Goal: Task Accomplishment & Management: Manage account settings

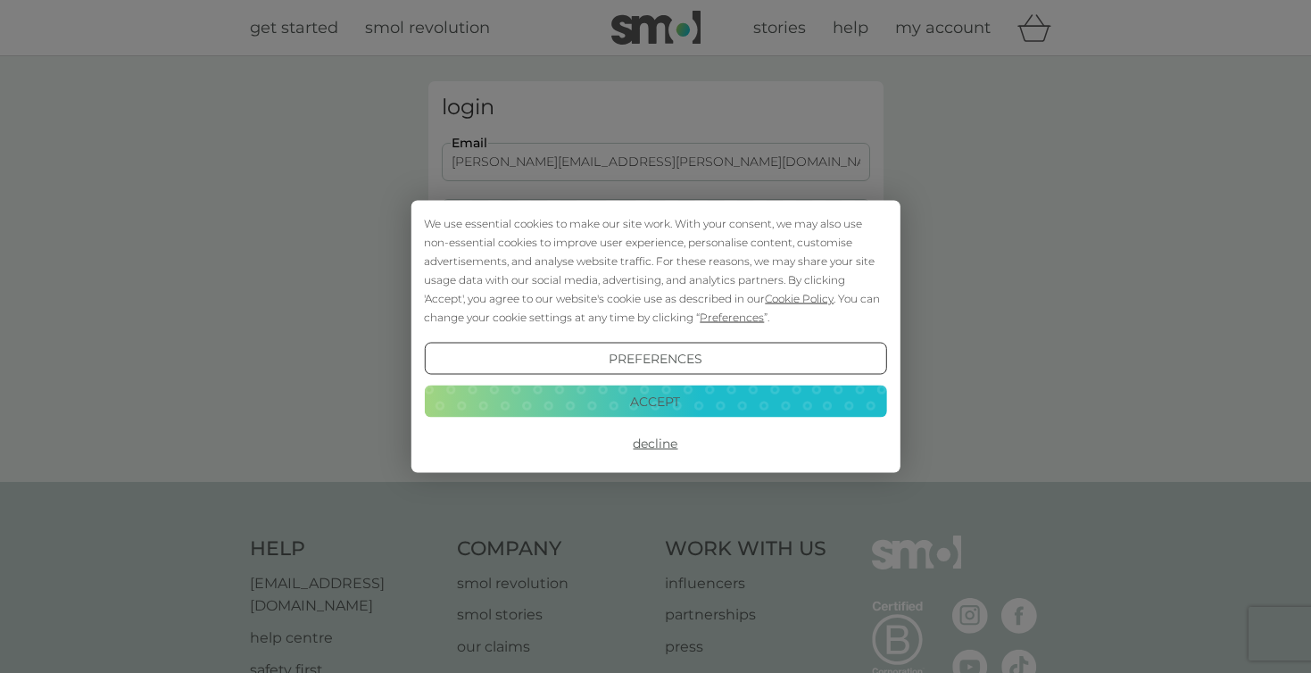
type input "[PERSON_NAME][EMAIL_ADDRESS][PERSON_NAME][DOMAIN_NAME]"
click at [655, 280] on button "Login" at bounding box center [656, 281] width 428 height 52
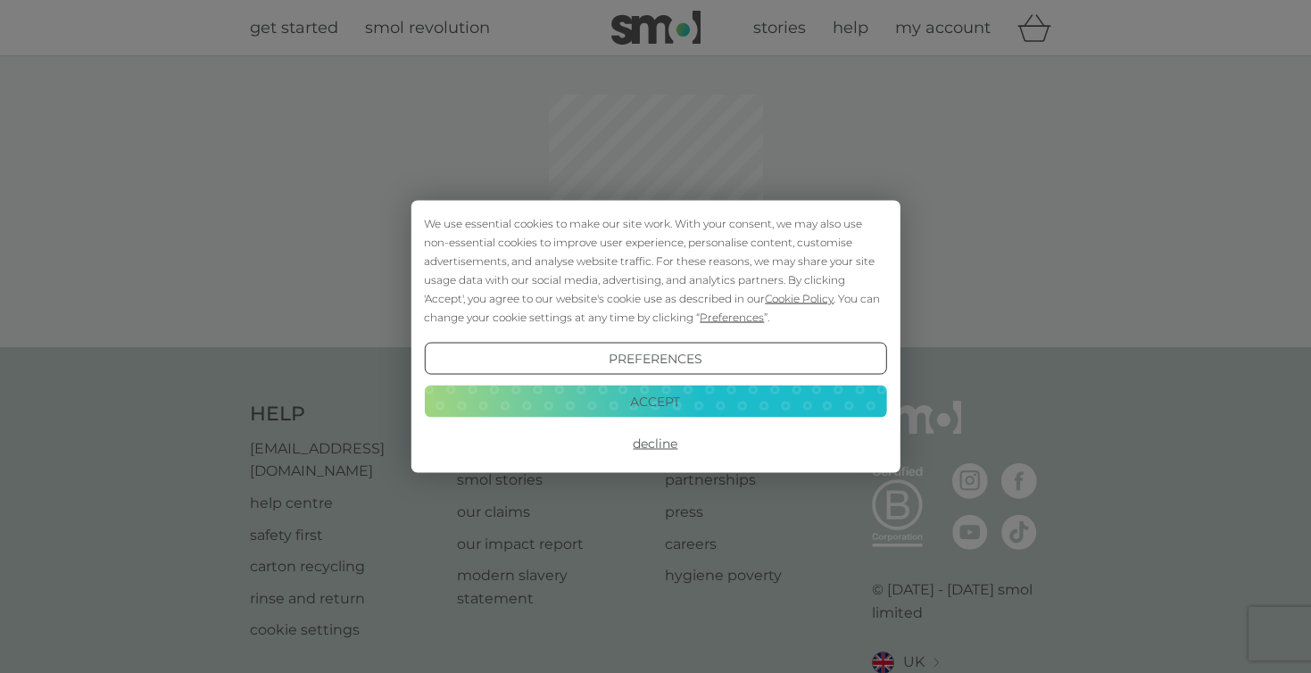
click at [719, 403] on button "Accept" at bounding box center [655, 401] width 462 height 32
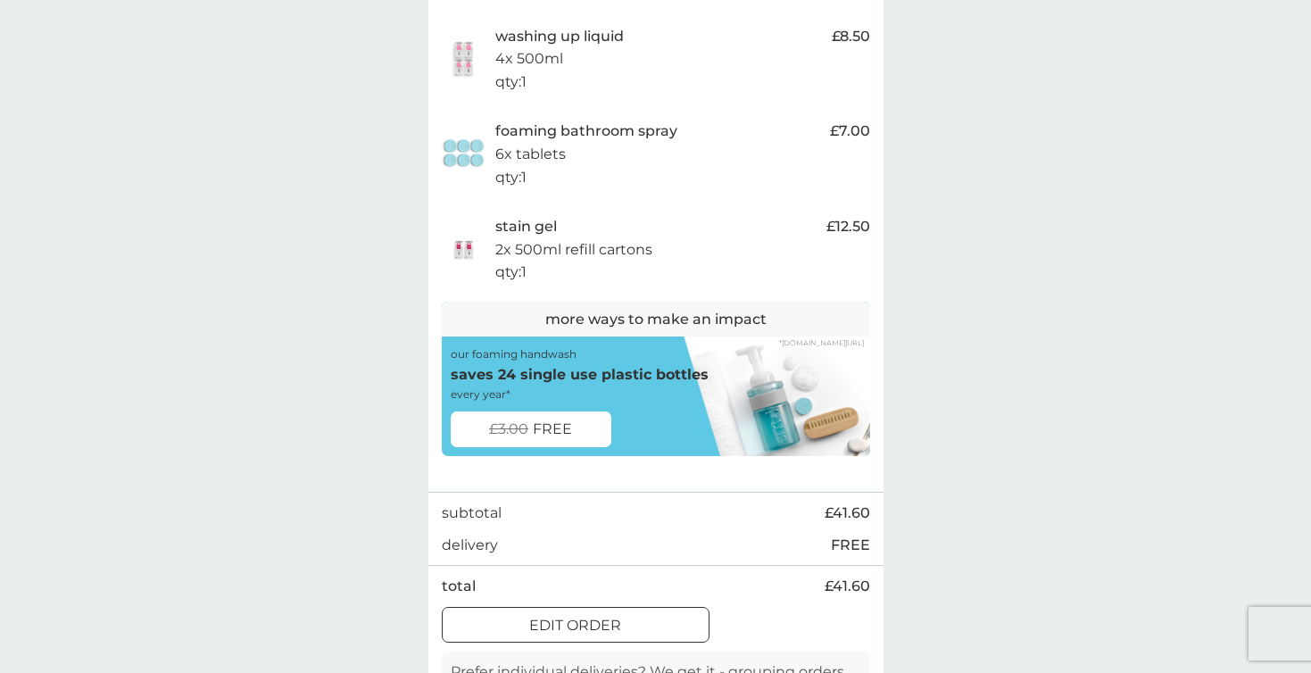
scroll to position [520, 0]
click at [602, 616] on div at bounding box center [576, 624] width 64 height 19
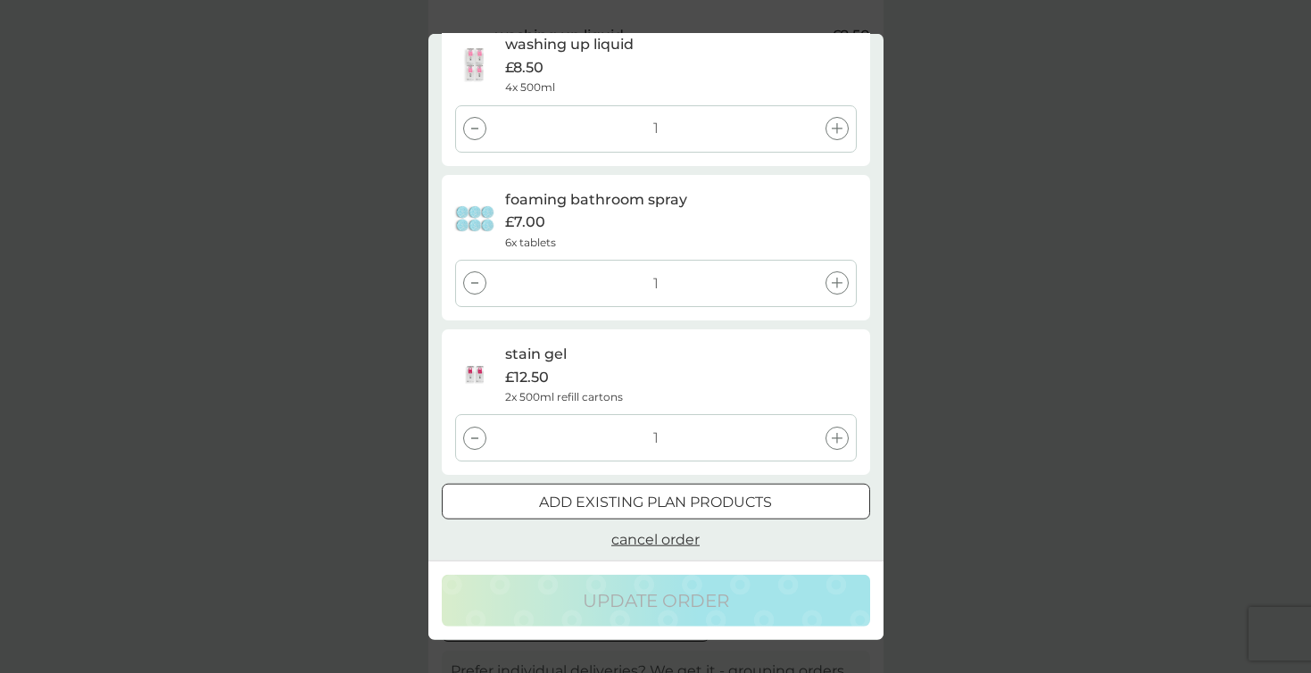
scroll to position [220, 0]
click at [469, 435] on div at bounding box center [474, 439] width 23 height 23
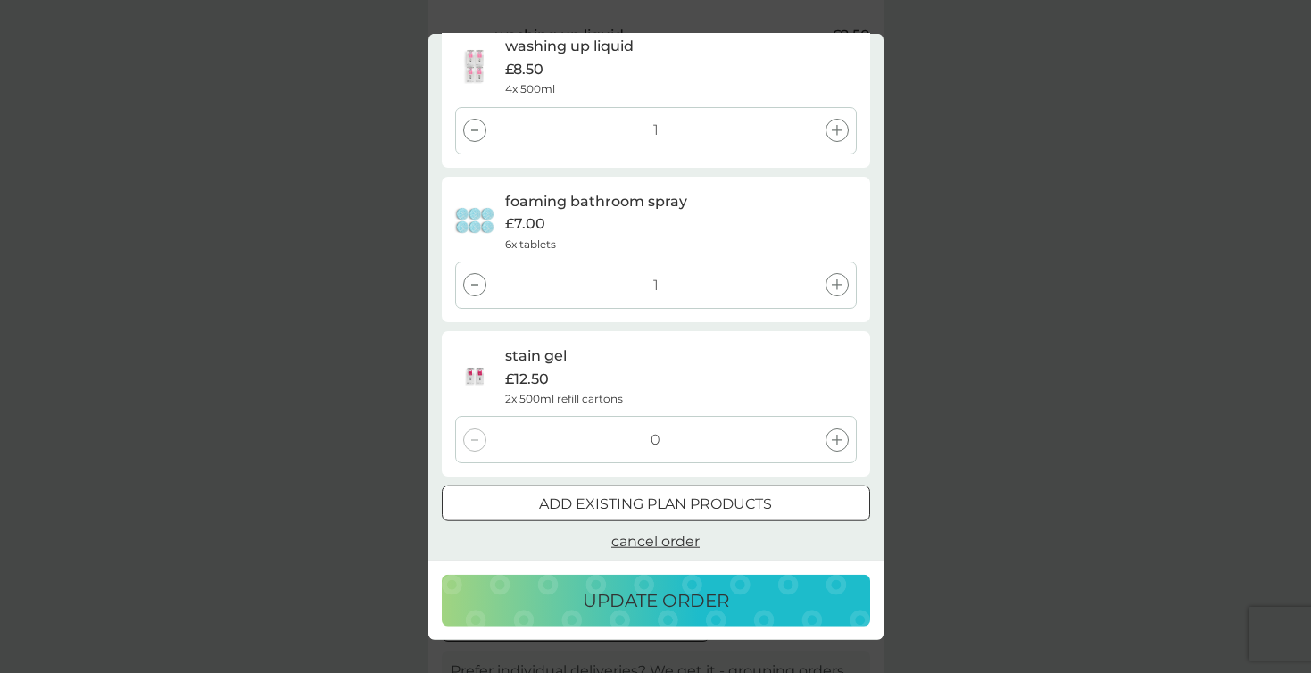
click at [685, 604] on p "update order" at bounding box center [656, 600] width 146 height 29
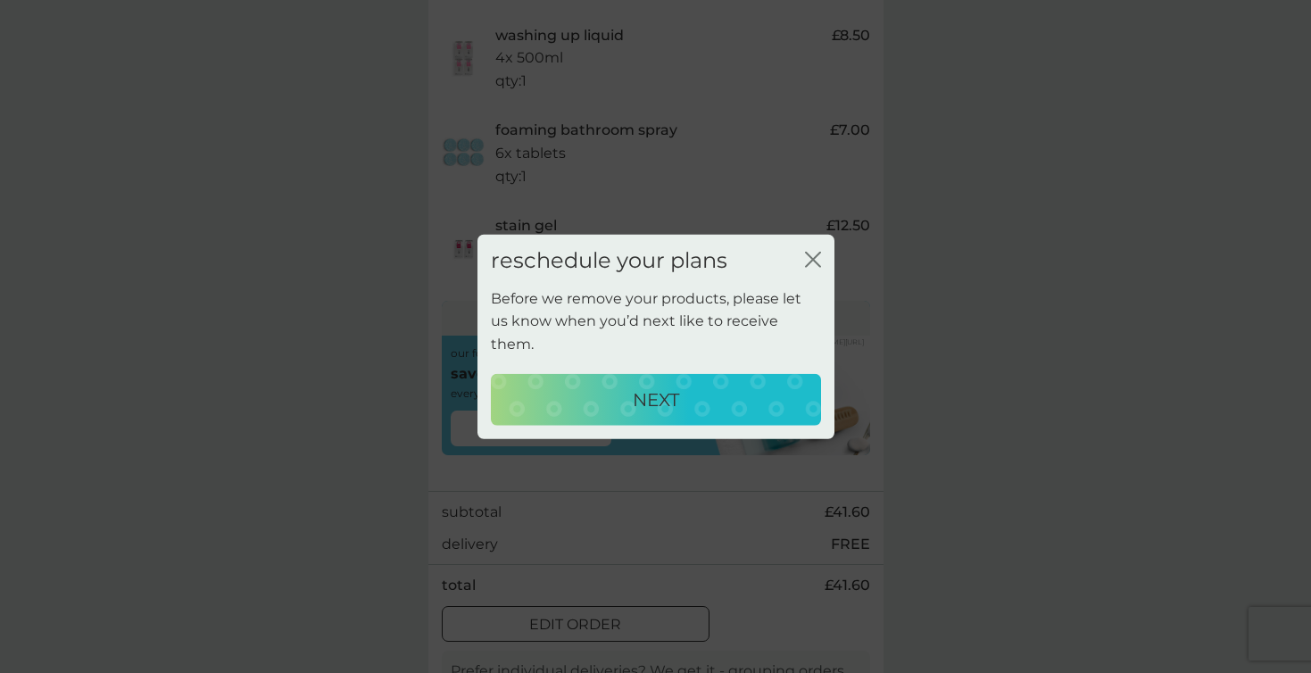
click at [698, 385] on div "NEXT" at bounding box center [656, 399] width 295 height 29
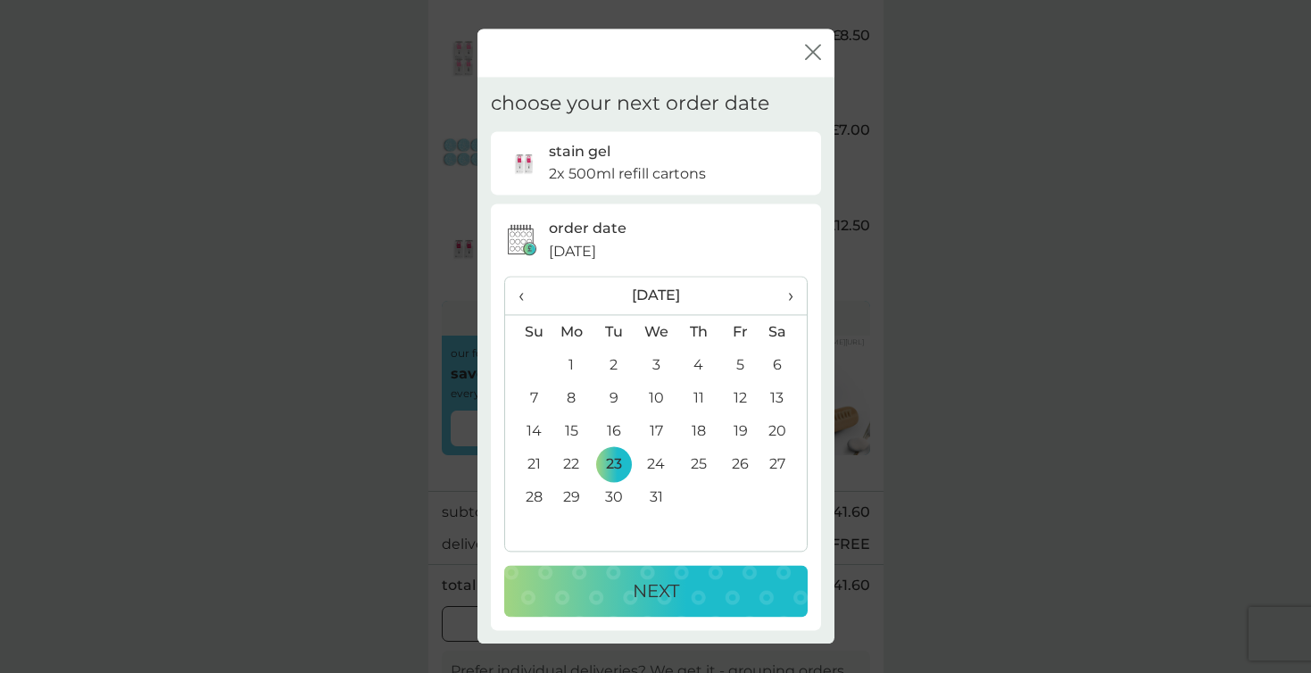
click at [791, 291] on span "›" at bounding box center [784, 296] width 18 height 37
click at [571, 428] on td "12" at bounding box center [572, 431] width 43 height 33
click at [660, 594] on p "NEXT" at bounding box center [656, 591] width 46 height 29
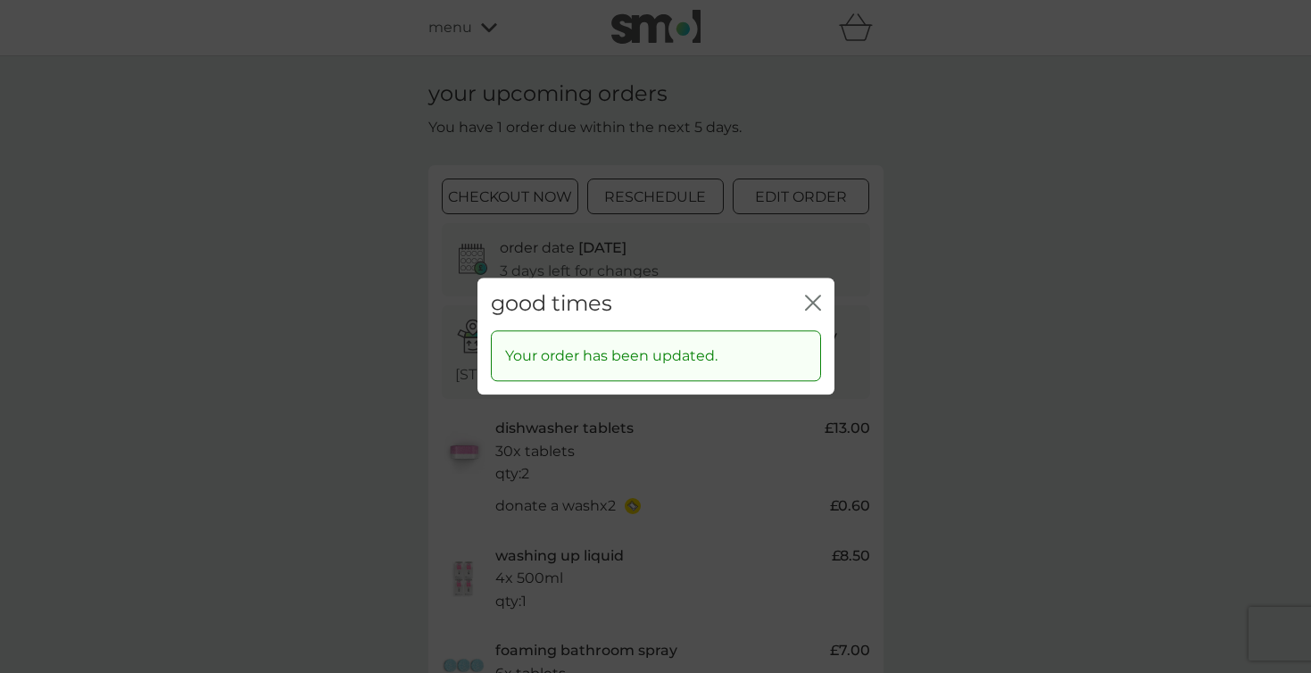
click at [812, 305] on icon "close" at bounding box center [813, 303] width 16 height 16
